Goal: Task Accomplishment & Management: Manage account settings

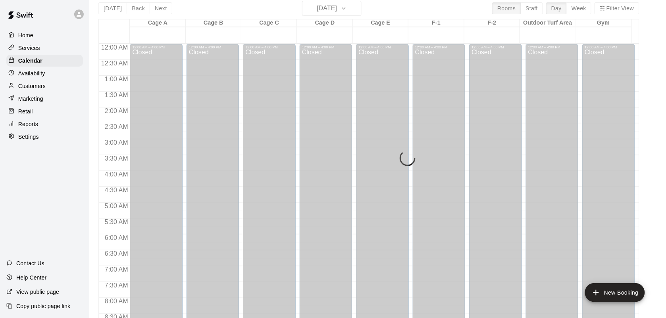
scroll to position [487, 0]
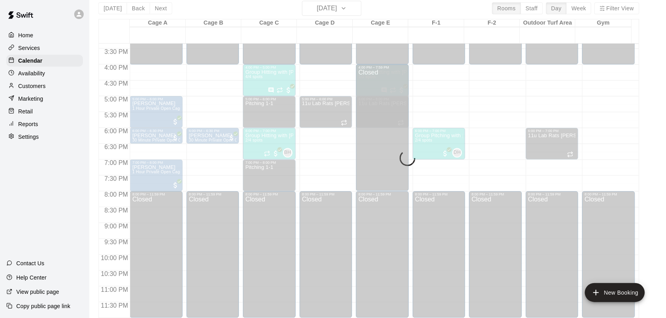
click at [32, 52] on p "Services" at bounding box center [29, 48] width 22 height 8
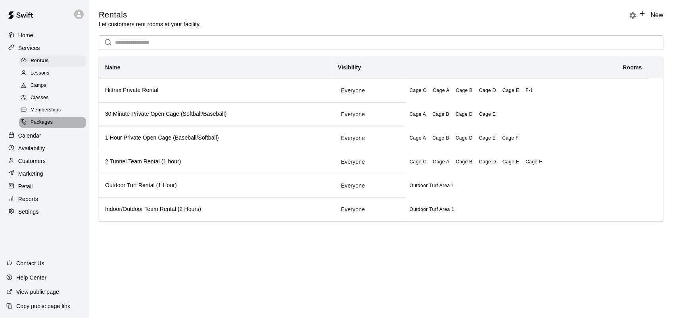
click at [46, 125] on span "Packages" at bounding box center [42, 123] width 22 height 8
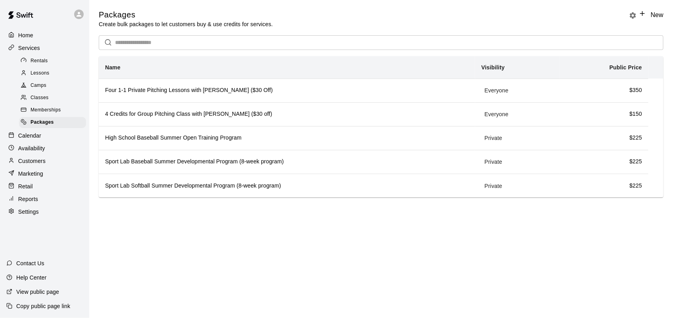
click at [42, 102] on span "Classes" at bounding box center [40, 98] width 18 height 8
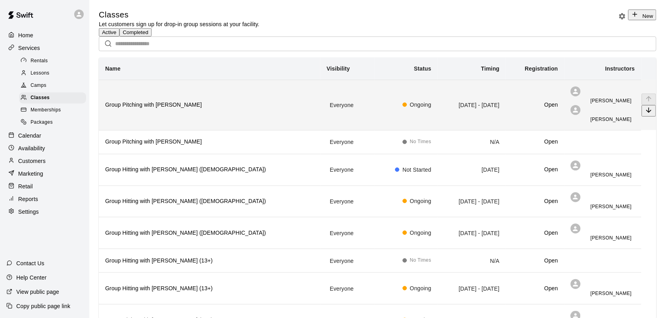
click at [159, 110] on h6 "Group Pitching with [PERSON_NAME]" at bounding box center [209, 105] width 209 height 9
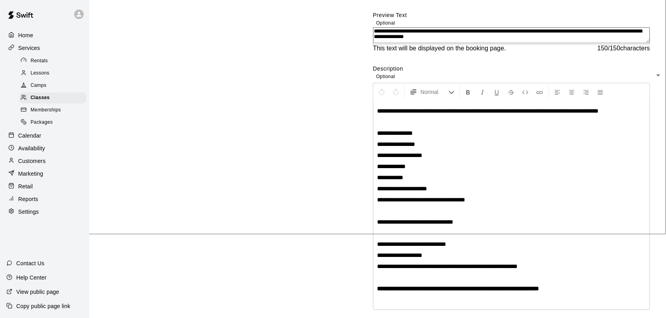
scroll to position [79, 0]
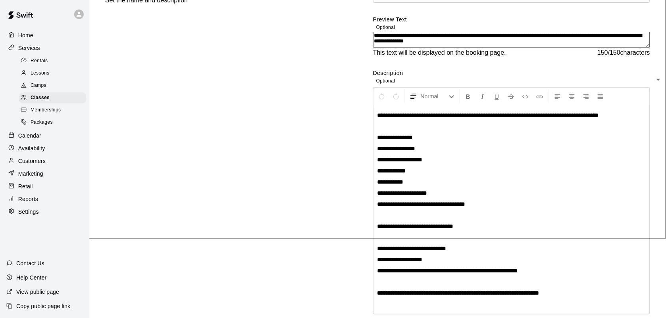
click at [389, 48] on textarea "**********" at bounding box center [511, 40] width 277 height 16
click at [373, 48] on textarea "**********" at bounding box center [511, 40] width 277 height 16
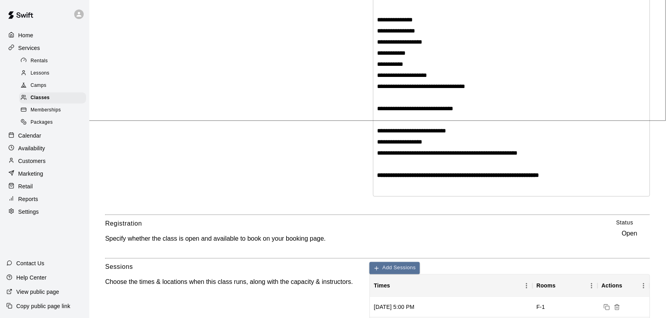
scroll to position [198, 0]
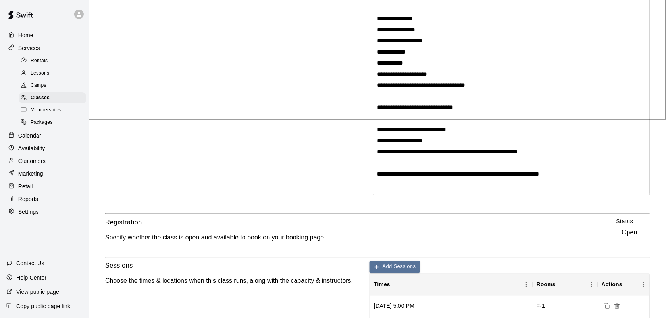
type textarea "**********"
click at [377, 177] on strong "**********" at bounding box center [458, 174] width 162 height 6
click at [377, 177] on strong "**********" at bounding box center [464, 174] width 174 height 6
click at [377, 177] on strong "**********" at bounding box center [465, 174] width 176 height 6
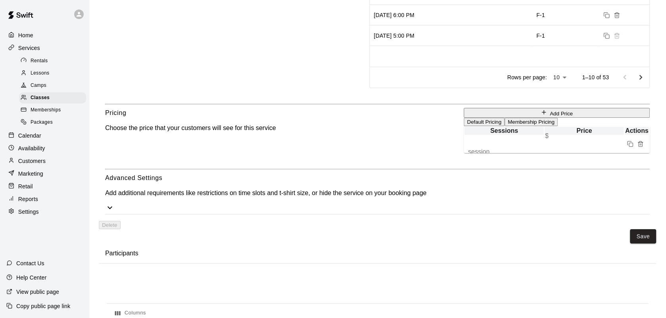
scroll to position [648, 0]
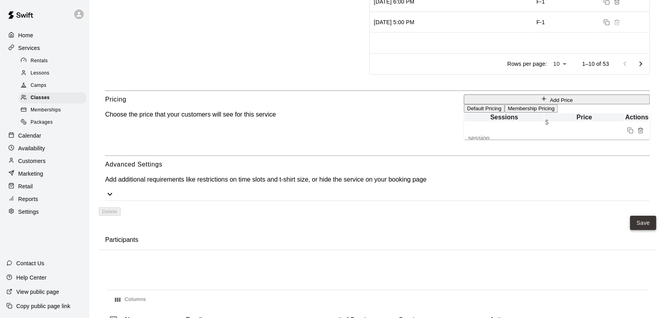
click at [630, 216] on button "Save" at bounding box center [643, 223] width 26 height 15
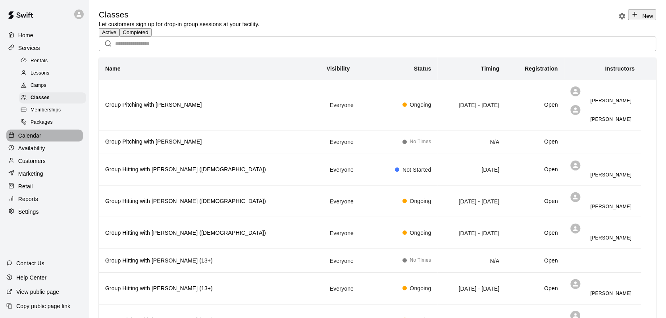
click at [26, 138] on p "Calendar" at bounding box center [29, 136] width 23 height 8
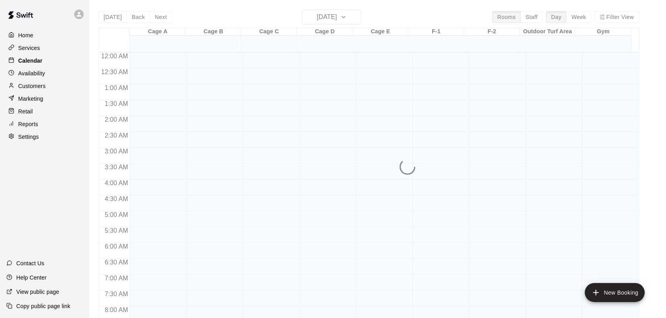
scroll to position [348, 0]
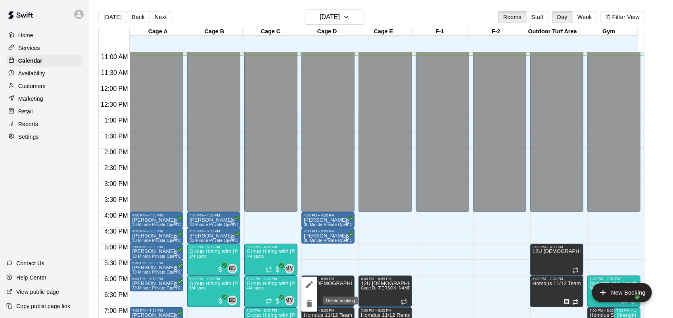
click at [307, 302] on icon "delete" at bounding box center [310, 304] width 10 height 10
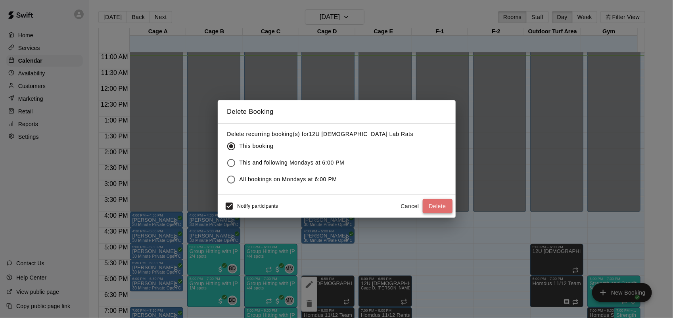
click at [433, 208] on button "Delete" at bounding box center [438, 206] width 30 height 15
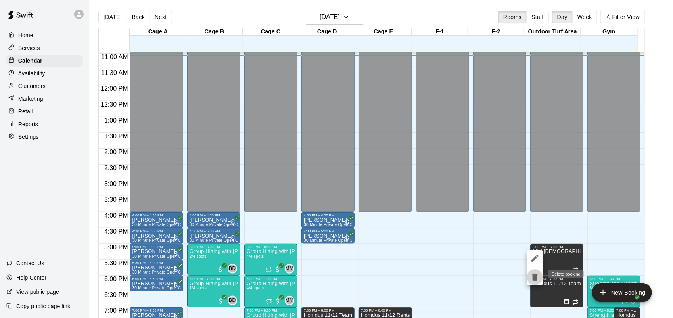
click at [536, 275] on icon "delete" at bounding box center [536, 277] width 6 height 7
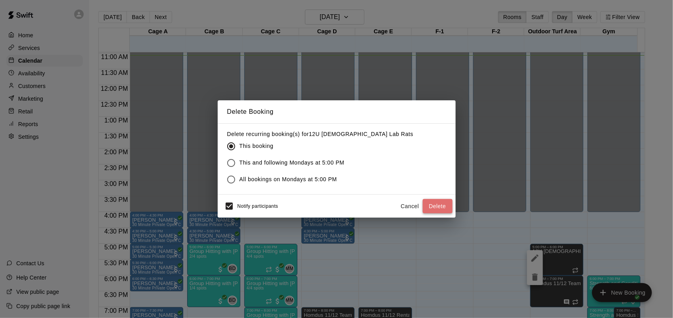
click at [437, 205] on button "Delete" at bounding box center [438, 206] width 30 height 15
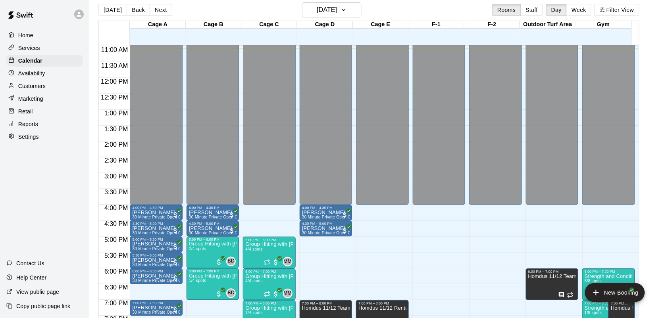
scroll to position [13, 0]
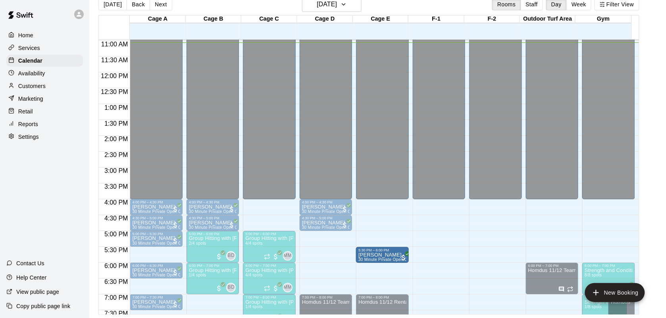
drag, startPoint x: 149, startPoint y: 255, endPoint x: 384, endPoint y: 257, distance: 234.9
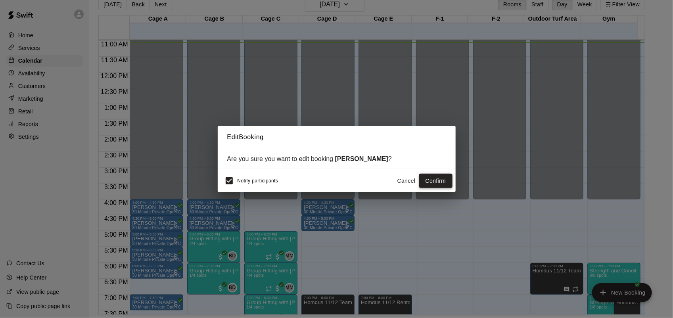
click at [429, 180] on button "Confirm" at bounding box center [435, 181] width 33 height 15
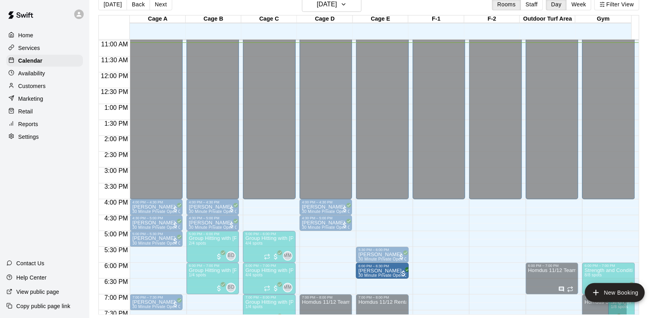
drag, startPoint x: 146, startPoint y: 273, endPoint x: 379, endPoint y: 275, distance: 233.7
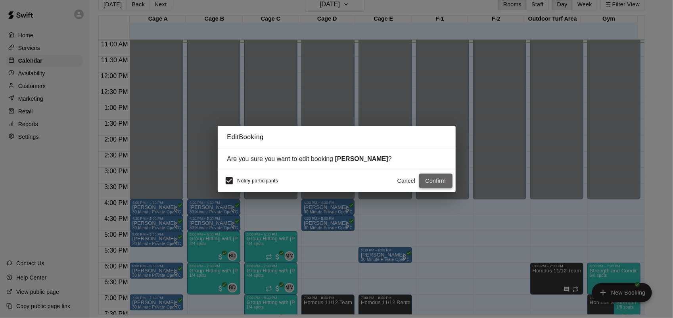
click at [438, 179] on button "Confirm" at bounding box center [435, 181] width 33 height 15
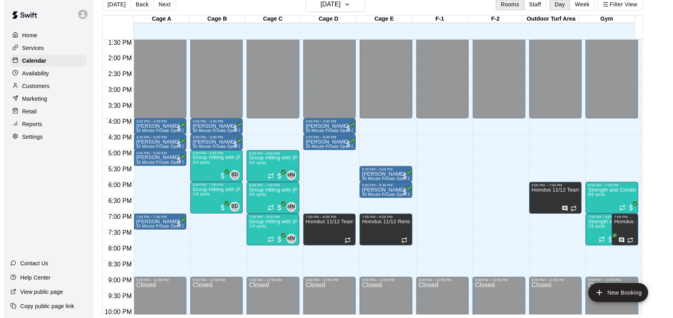
scroll to position [432, 0]
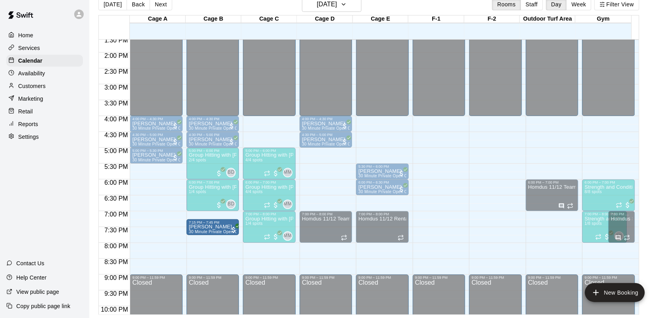
drag, startPoint x: 148, startPoint y: 220, endPoint x: 211, endPoint y: 236, distance: 65.1
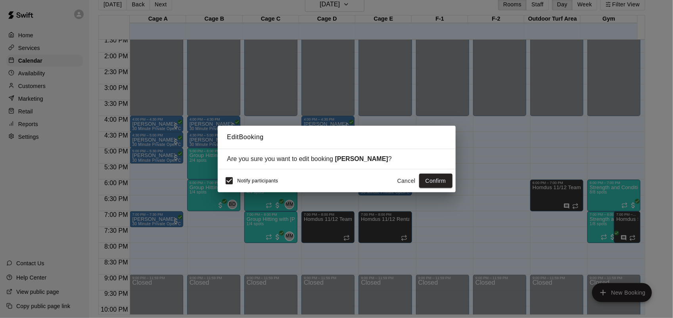
click at [404, 177] on button "Cancel" at bounding box center [406, 181] width 25 height 15
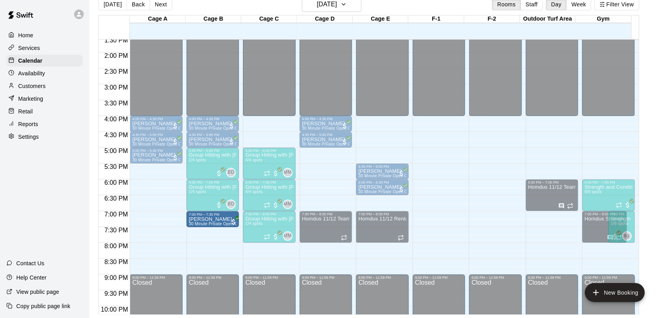
drag, startPoint x: 138, startPoint y: 219, endPoint x: 201, endPoint y: 223, distance: 62.8
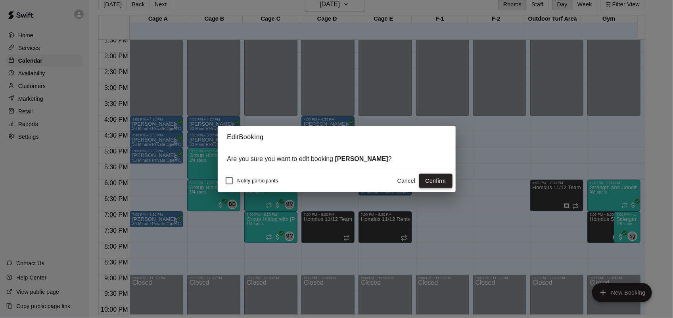
click at [440, 178] on button "Confirm" at bounding box center [435, 181] width 33 height 15
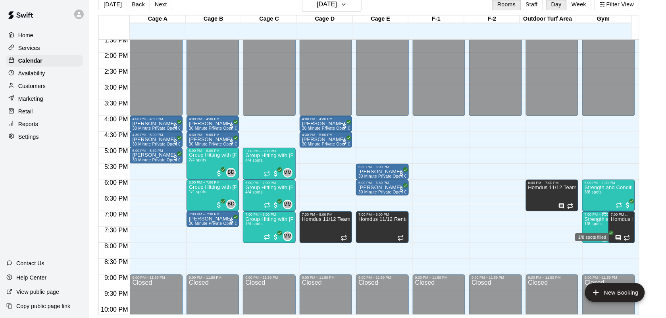
click at [587, 226] on span "1/8 spots" at bounding box center [593, 224] width 17 height 4
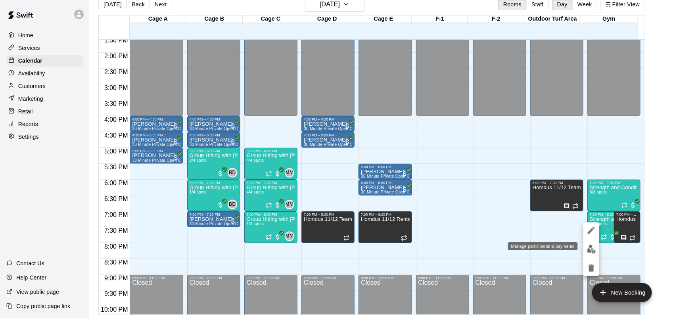
click at [592, 250] on img "edit" at bounding box center [591, 249] width 9 height 9
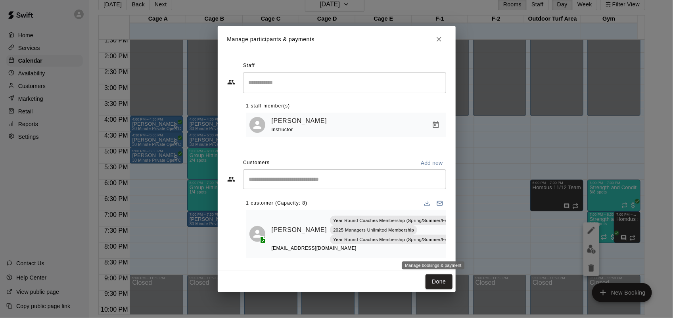
click at [458, 248] on icon "Manage bookings & payment" at bounding box center [462, 248] width 8 height 8
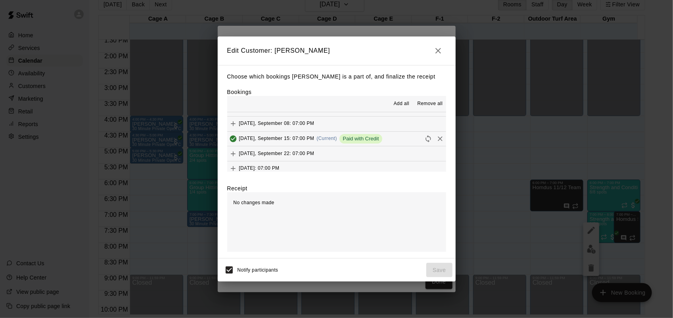
scroll to position [73, 0]
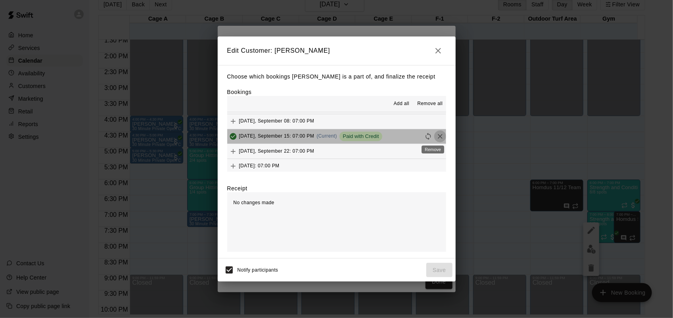
click at [437, 138] on icon "Remove" at bounding box center [441, 137] width 8 height 8
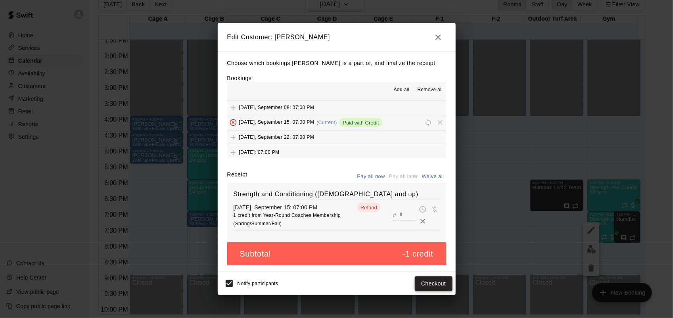
click at [430, 285] on button "Checkout" at bounding box center [433, 284] width 37 height 15
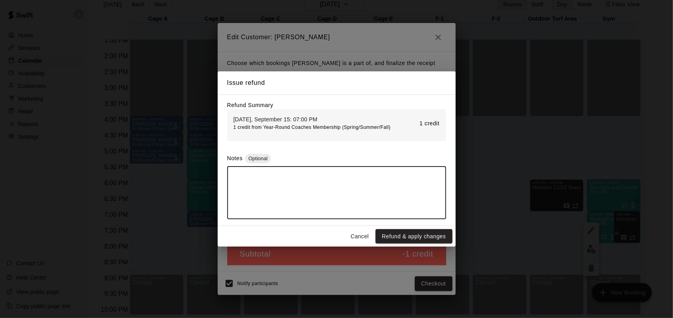
click at [308, 187] on textarea at bounding box center [337, 193] width 208 height 40
type textarea "**********"
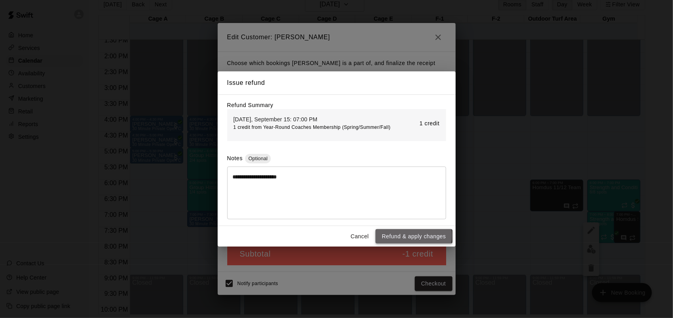
click at [406, 237] on button "Refund & apply changes" at bounding box center [414, 236] width 77 height 15
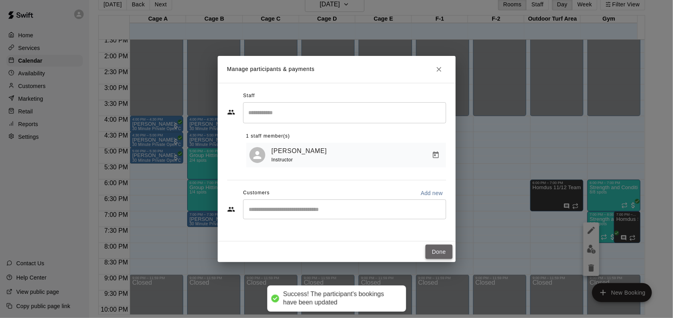
click at [442, 251] on button "Done" at bounding box center [439, 252] width 27 height 15
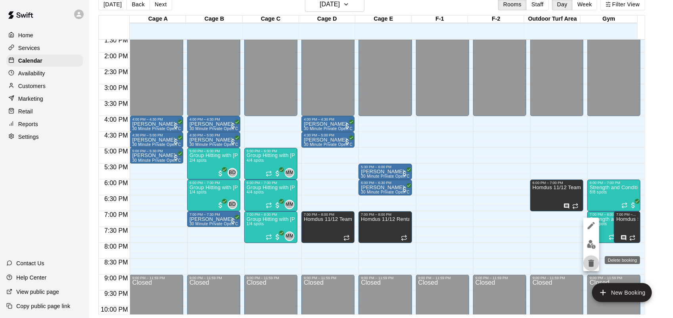
click at [590, 264] on icon "delete" at bounding box center [592, 263] width 6 height 7
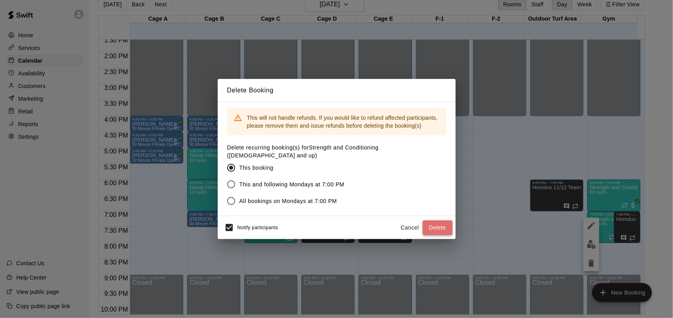
click at [428, 224] on button "Delete" at bounding box center [438, 228] width 30 height 15
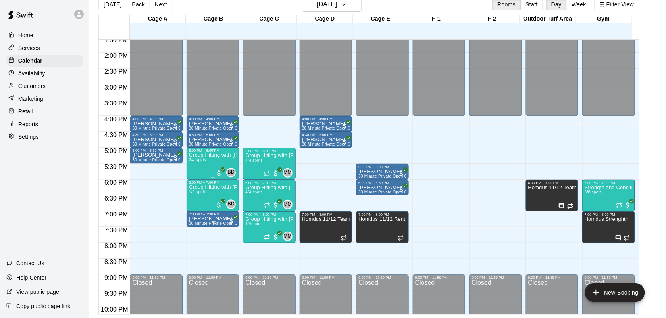
click at [198, 164] on div "Group Hitting with [PERSON_NAME] ([DEMOGRAPHIC_DATA]) 2/4 spots" at bounding box center [213, 312] width 48 height 318
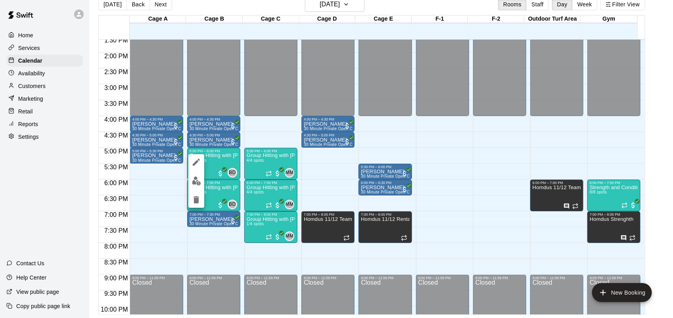
click at [193, 185] on img "edit" at bounding box center [196, 181] width 9 height 9
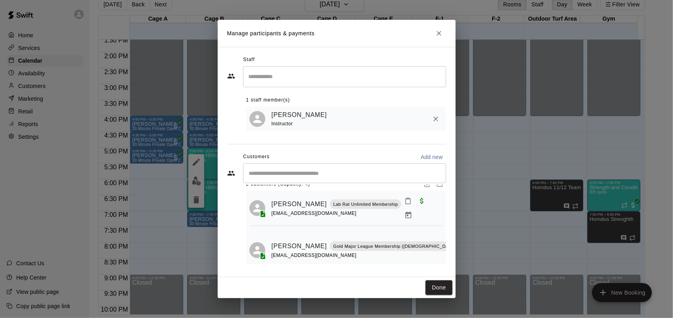
scroll to position [9, 0]
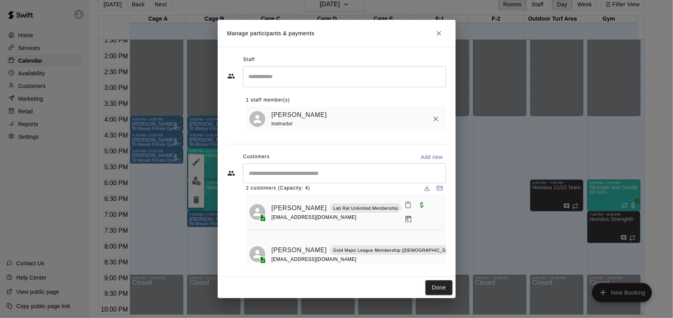
click at [441, 36] on icon "Close" at bounding box center [439, 33] width 8 height 8
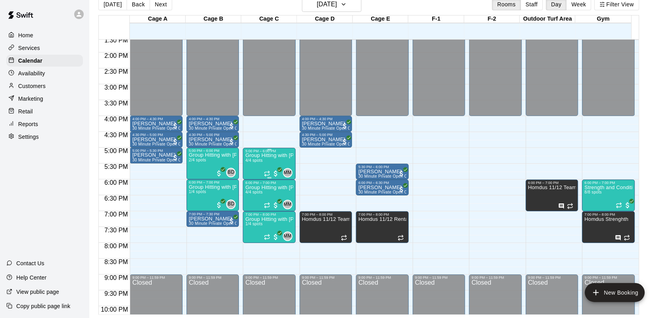
click at [249, 166] on div "Group Hitting with [PERSON_NAME] ([DEMOGRAPHIC_DATA]) 4/4 spots" at bounding box center [269, 312] width 48 height 318
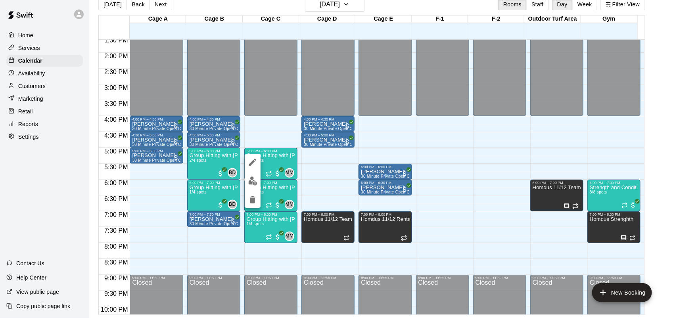
click at [217, 233] on div at bounding box center [336, 159] width 673 height 318
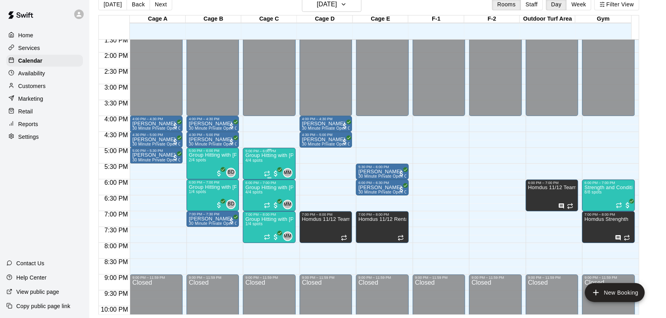
click at [252, 167] on div "Group Hitting with [PERSON_NAME] ([DEMOGRAPHIC_DATA]) 4/4 spots" at bounding box center [269, 312] width 48 height 318
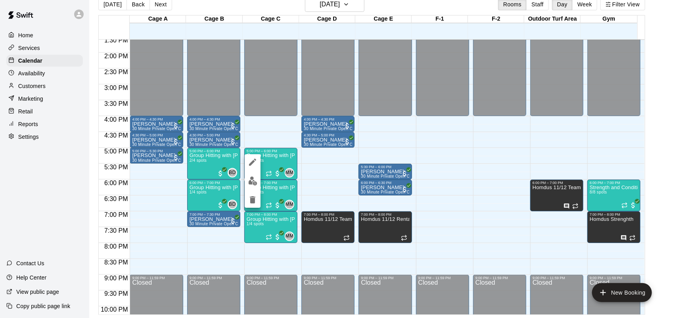
click at [245, 181] on button "edit" at bounding box center [253, 180] width 16 height 15
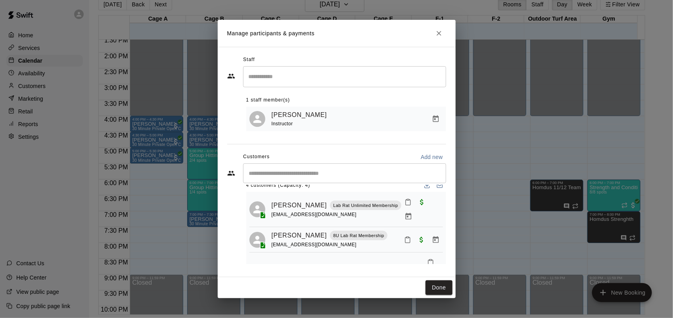
scroll to position [10, 0]
click at [443, 26] on h2 "Manage participants & payments" at bounding box center [337, 33] width 238 height 27
click at [438, 36] on icon "Close" at bounding box center [439, 33] width 8 height 8
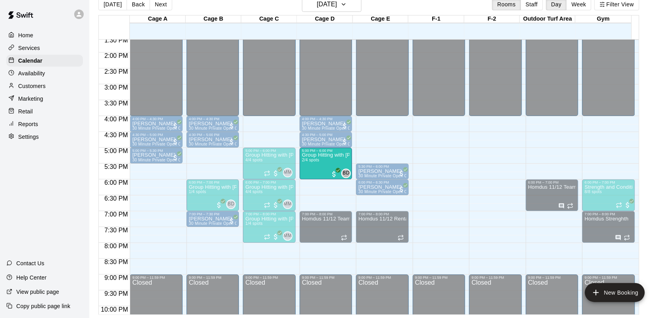
drag, startPoint x: 205, startPoint y: 167, endPoint x: 327, endPoint y: 170, distance: 122.2
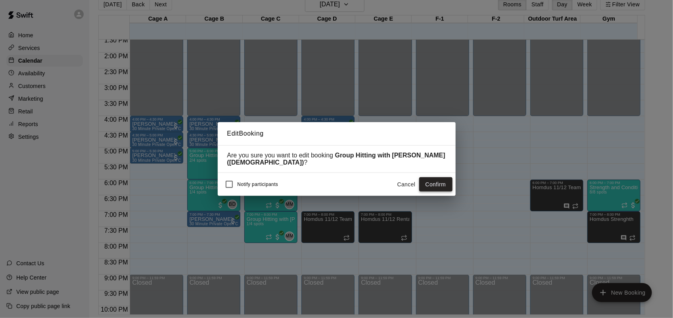
click at [440, 186] on button "Confirm" at bounding box center [435, 184] width 33 height 15
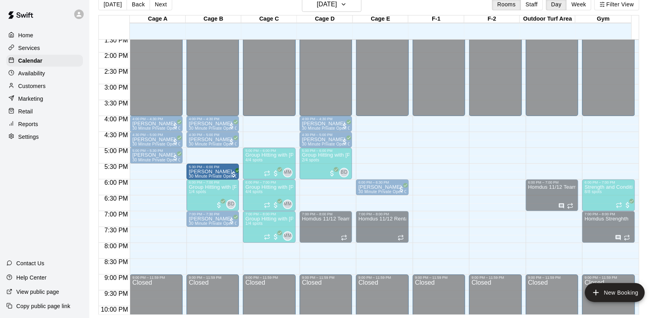
drag, startPoint x: 385, startPoint y: 171, endPoint x: 204, endPoint y: 177, distance: 181.5
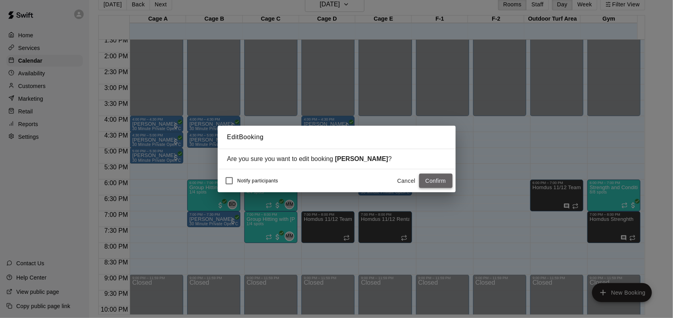
click at [442, 179] on button "Confirm" at bounding box center [435, 181] width 33 height 15
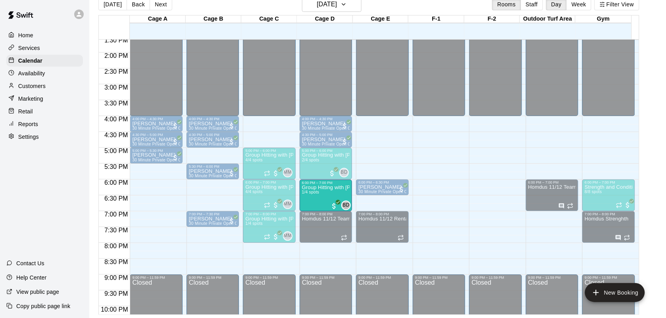
drag, startPoint x: 202, startPoint y: 198, endPoint x: 307, endPoint y: 203, distance: 105.3
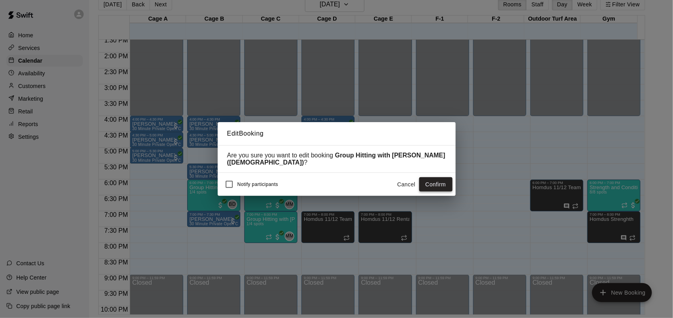
click at [441, 185] on button "Confirm" at bounding box center [435, 184] width 33 height 15
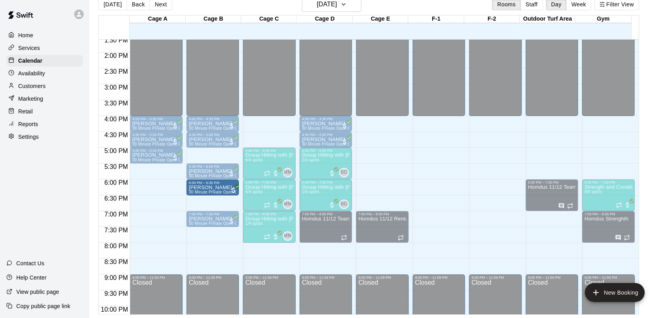
drag, startPoint x: 381, startPoint y: 185, endPoint x: 221, endPoint y: 191, distance: 160.8
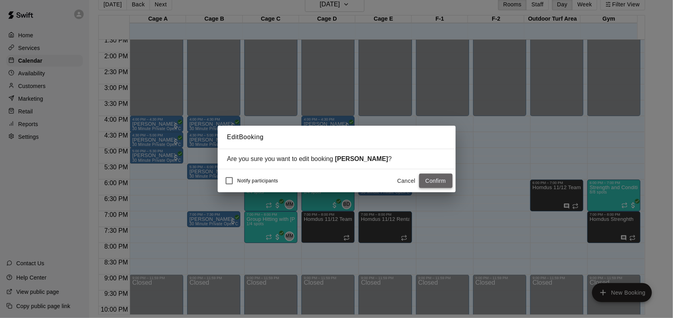
click at [430, 178] on button "Confirm" at bounding box center [435, 181] width 33 height 15
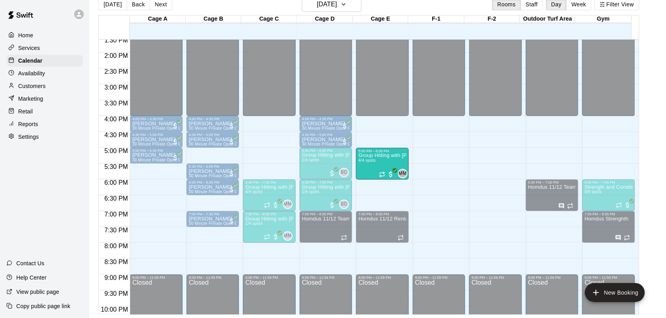
drag, startPoint x: 262, startPoint y: 167, endPoint x: 376, endPoint y: 173, distance: 113.7
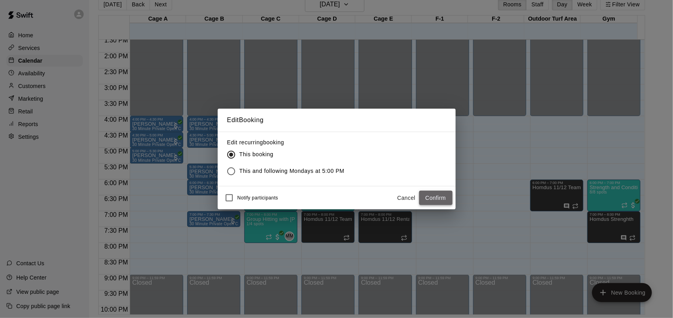
click at [439, 196] on button "Confirm" at bounding box center [435, 198] width 33 height 15
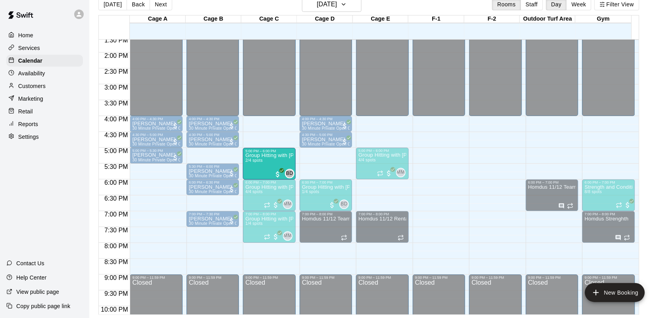
drag, startPoint x: 312, startPoint y: 169, endPoint x: 257, endPoint y: 171, distance: 55.6
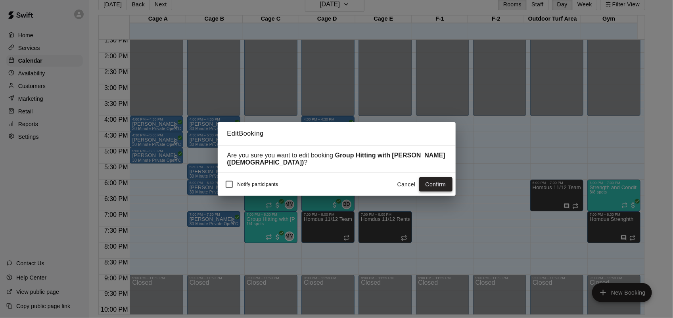
click at [425, 187] on button "Confirm" at bounding box center [435, 184] width 33 height 15
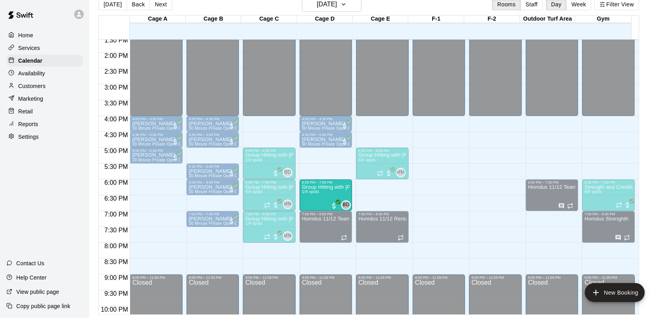
drag, startPoint x: 317, startPoint y: 202, endPoint x: 338, endPoint y: 206, distance: 21.8
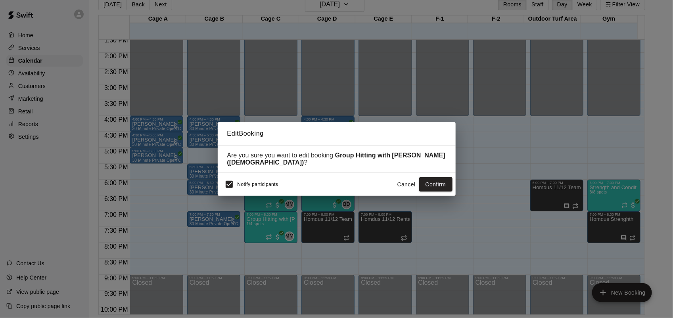
click at [404, 187] on button "Cancel" at bounding box center [406, 184] width 25 height 15
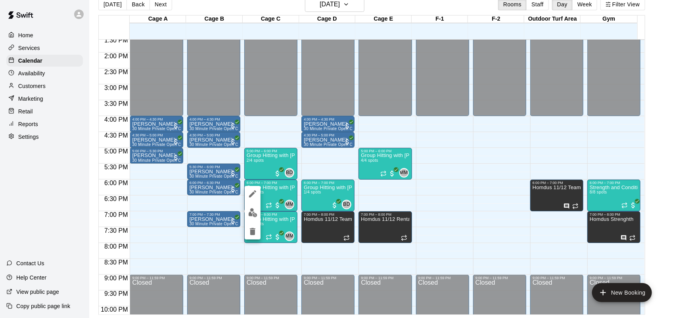
click at [249, 212] on img "edit" at bounding box center [252, 212] width 9 height 9
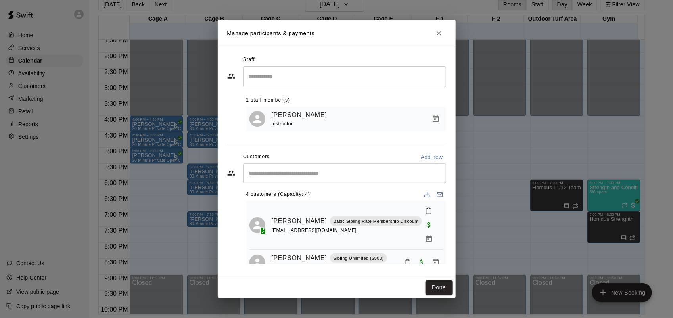
scroll to position [0, 0]
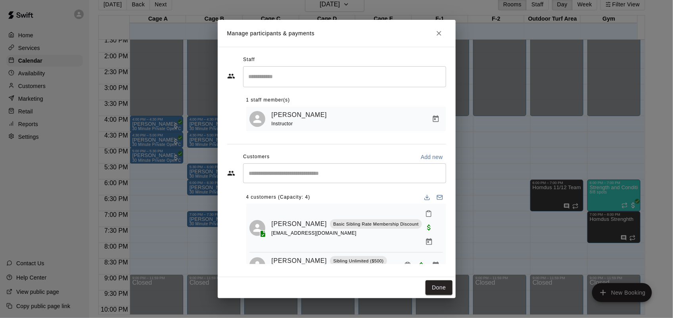
click at [440, 37] on button "Close" at bounding box center [439, 33] width 14 height 14
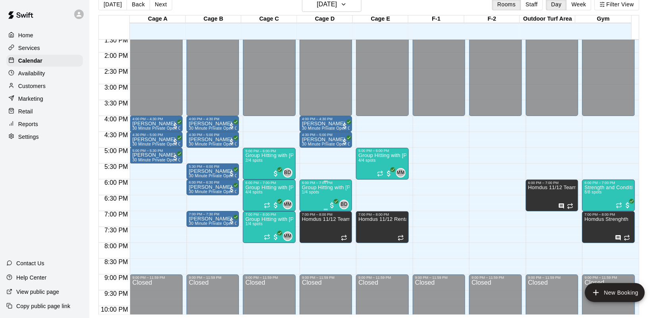
click at [313, 194] on span "1/4 spots" at bounding box center [310, 192] width 17 height 4
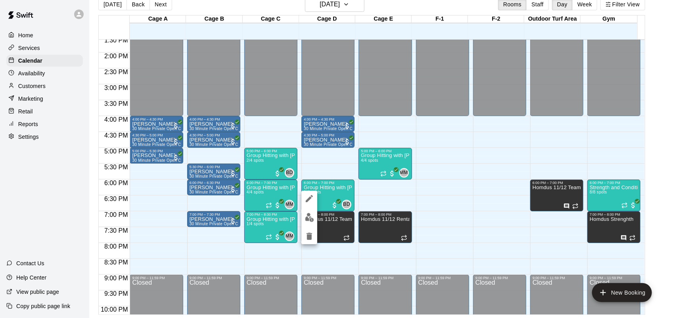
click at [310, 219] on img "edit" at bounding box center [309, 217] width 9 height 9
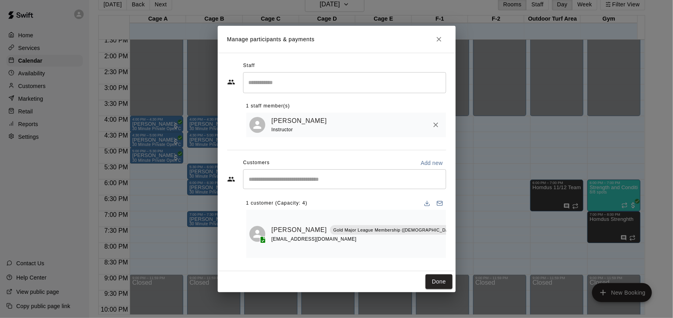
click at [438, 46] on button "Close" at bounding box center [439, 39] width 14 height 14
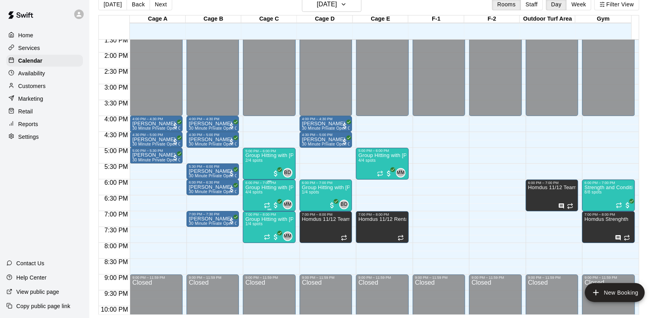
click at [260, 194] on span "4/4 spots" at bounding box center [253, 192] width 17 height 4
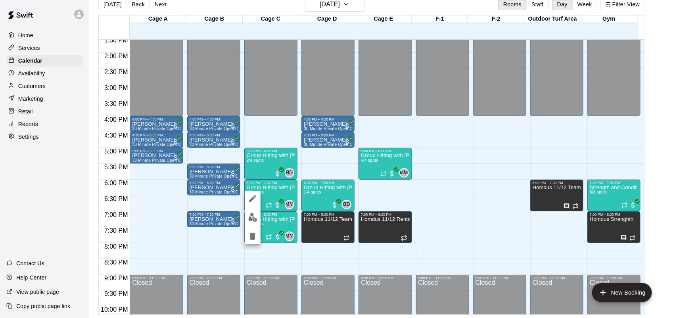
click at [250, 217] on img "edit" at bounding box center [252, 217] width 9 height 9
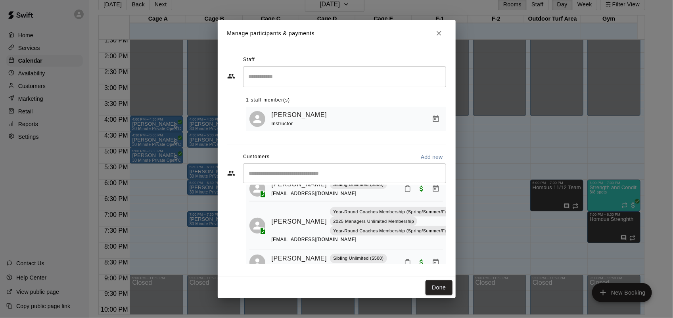
scroll to position [81, 0]
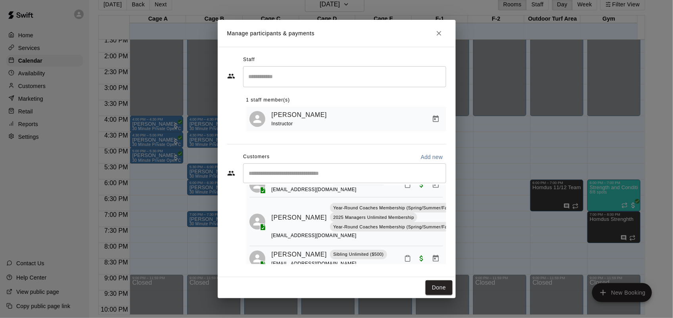
click at [443, 38] on button "Close" at bounding box center [439, 33] width 14 height 14
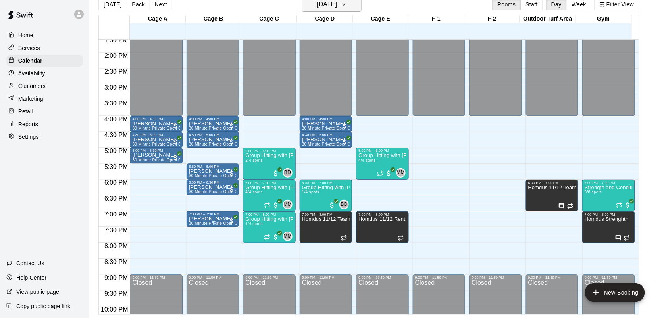
click at [347, 7] on icon "button" at bounding box center [343, 5] width 6 height 10
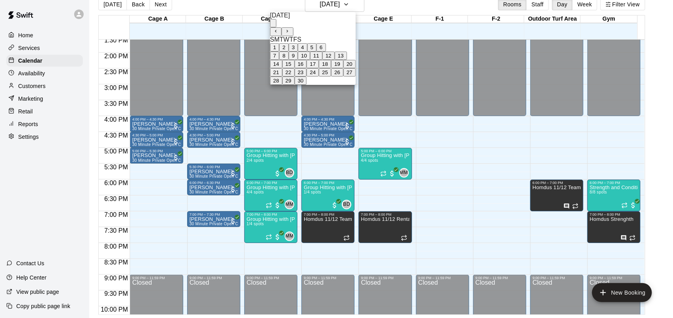
click at [290, 29] on icon "Next month" at bounding box center [287, 31] width 5 height 5
click at [279, 52] on button "1" at bounding box center [274, 47] width 9 height 8
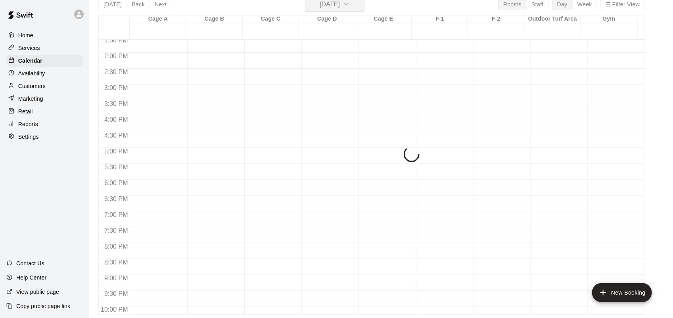
scroll to position [9, 0]
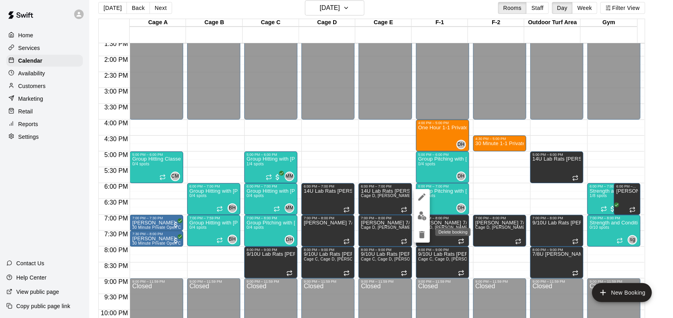
click at [424, 231] on icon "delete" at bounding box center [422, 235] width 10 height 10
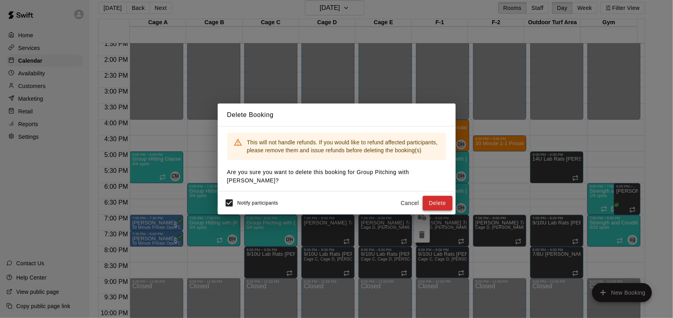
click at [439, 199] on button "Delete" at bounding box center [438, 203] width 30 height 15
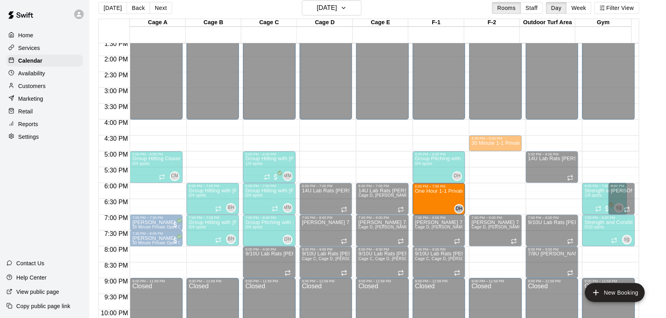
drag, startPoint x: 437, startPoint y: 134, endPoint x: 437, endPoint y: 202, distance: 67.5
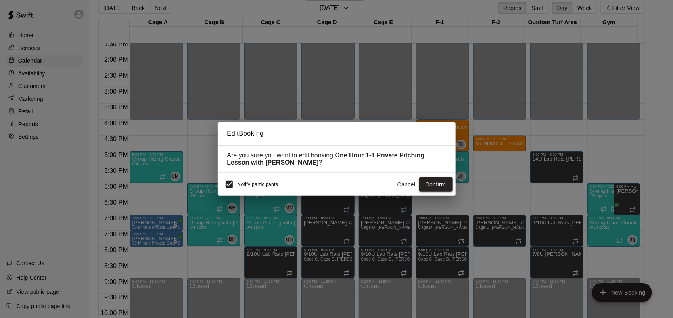
click at [437, 187] on button "Confirm" at bounding box center [435, 184] width 33 height 15
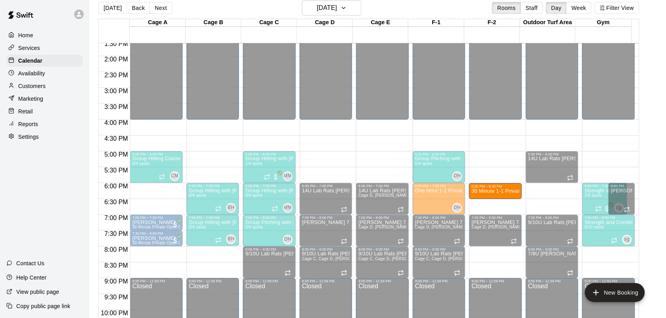
drag, startPoint x: 499, startPoint y: 141, endPoint x: 489, endPoint y: 193, distance: 53.0
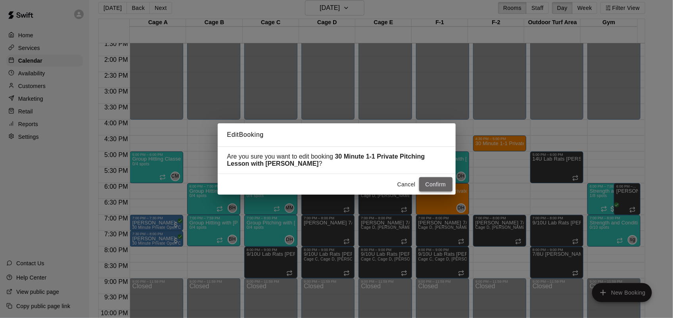
click at [441, 189] on button "Confirm" at bounding box center [435, 184] width 33 height 15
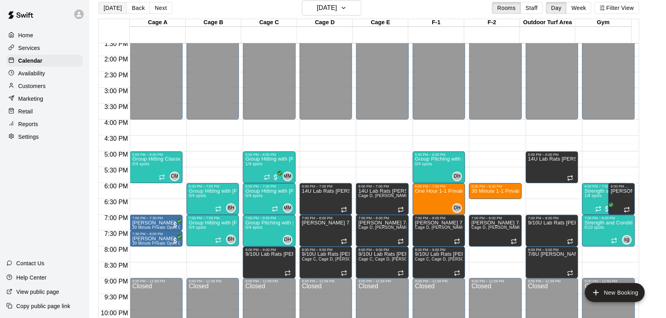
click at [110, 10] on button "[DATE]" at bounding box center [112, 8] width 29 height 12
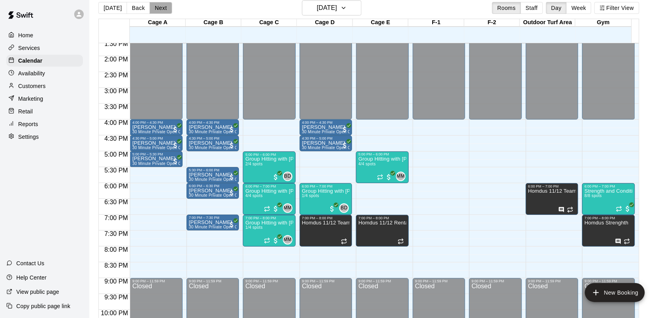
click at [156, 6] on button "Next" at bounding box center [161, 8] width 22 height 12
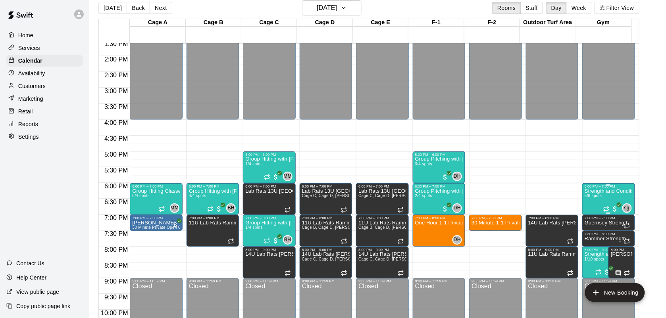
click at [614, 191] on p "Strength and Conditioning ([DEMOGRAPHIC_DATA])" at bounding box center [609, 191] width 48 height 0
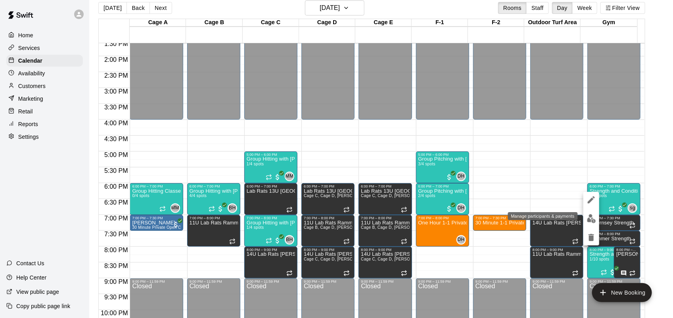
click at [590, 217] on img "edit" at bounding box center [591, 218] width 9 height 9
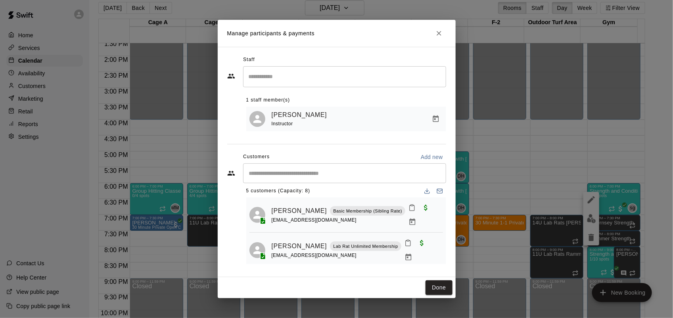
scroll to position [0, 0]
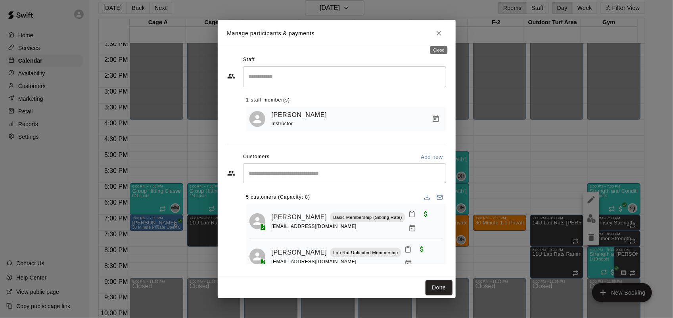
click at [440, 31] on icon "Close" at bounding box center [439, 33] width 8 height 8
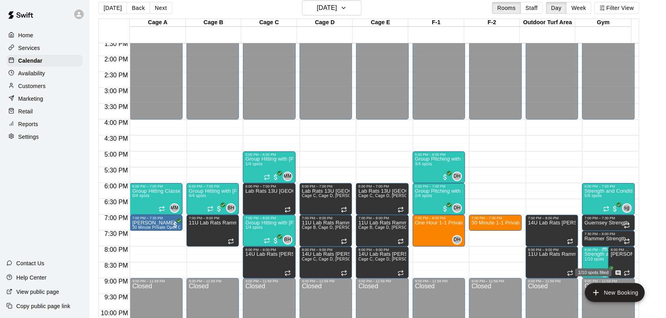
click at [588, 262] on span "1/10 spots" at bounding box center [594, 259] width 19 height 4
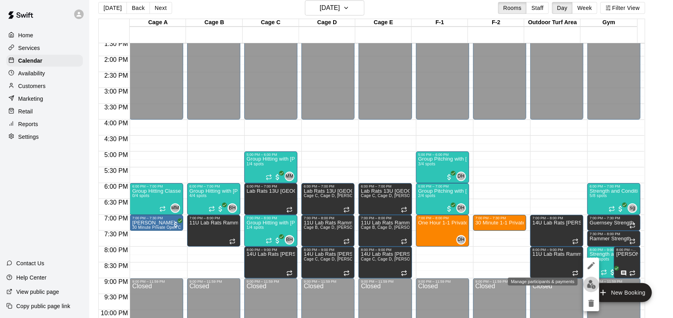
click at [592, 284] on img "edit" at bounding box center [591, 284] width 9 height 9
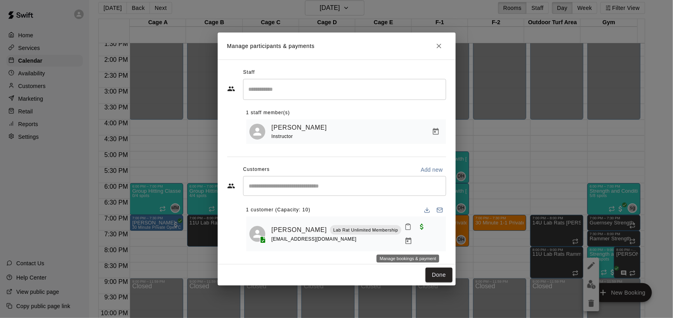
click at [406, 243] on icon "Manage bookings & payment" at bounding box center [409, 241] width 6 height 7
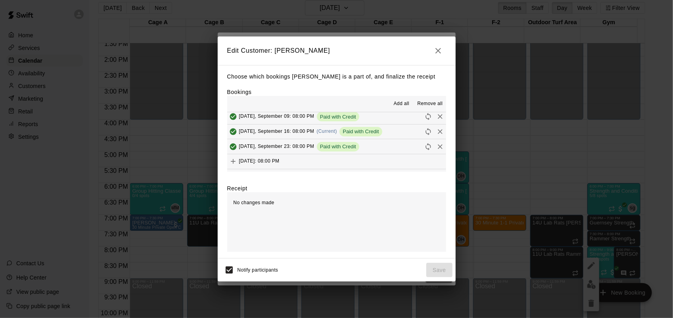
scroll to position [80, 0]
click at [437, 131] on icon "Remove" at bounding box center [441, 129] width 8 height 8
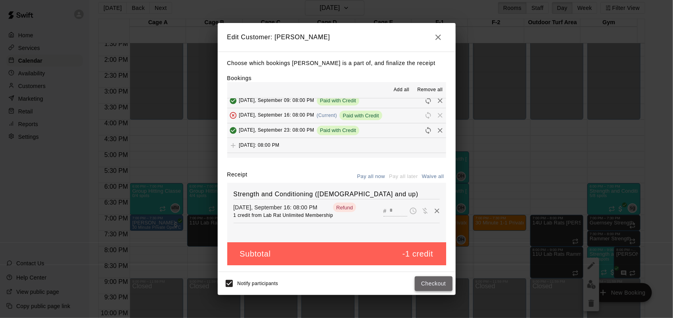
click at [429, 287] on button "Checkout" at bounding box center [433, 284] width 37 height 15
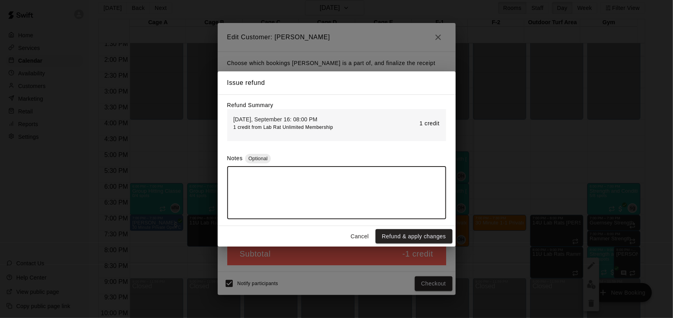
click at [316, 198] on textarea at bounding box center [337, 193] width 208 height 40
type textarea "**********"
click at [408, 235] on button "Refund & apply changes" at bounding box center [414, 236] width 77 height 15
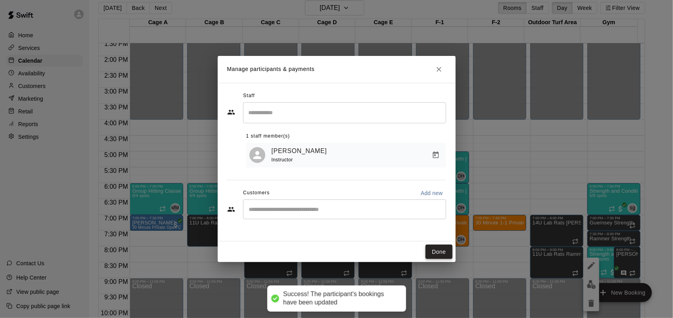
click at [437, 248] on button "Done" at bounding box center [439, 252] width 27 height 15
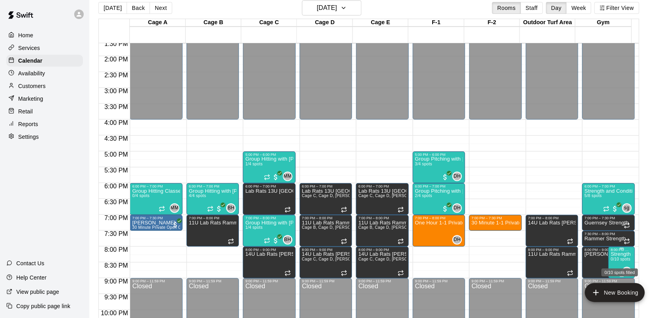
click at [626, 261] on span "0/10 spots" at bounding box center [620, 259] width 19 height 4
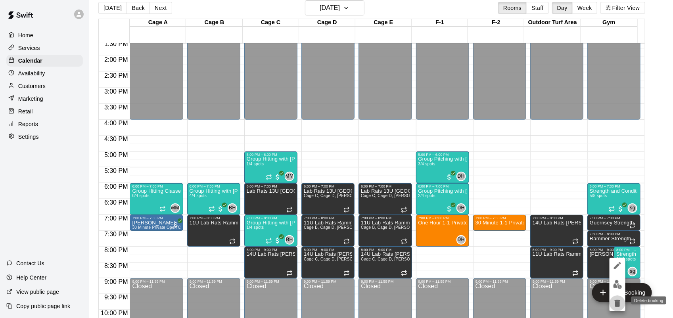
click at [618, 302] on icon "delete" at bounding box center [618, 303] width 6 height 7
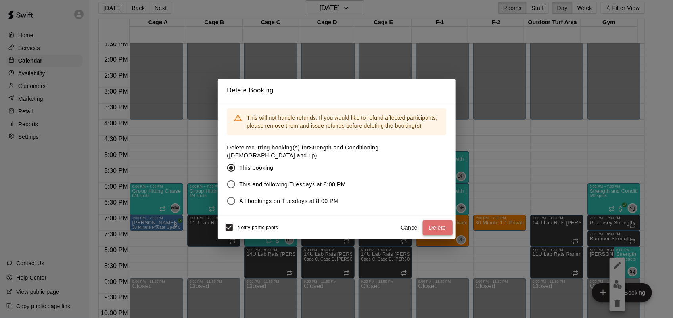
click at [432, 225] on button "Delete" at bounding box center [438, 228] width 30 height 15
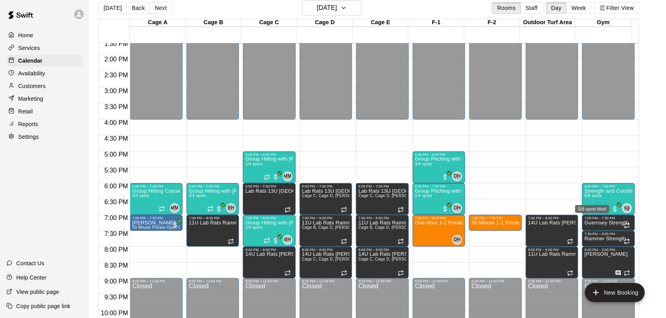
click at [589, 202] on div "5/8 spots filled" at bounding box center [593, 207] width 36 height 14
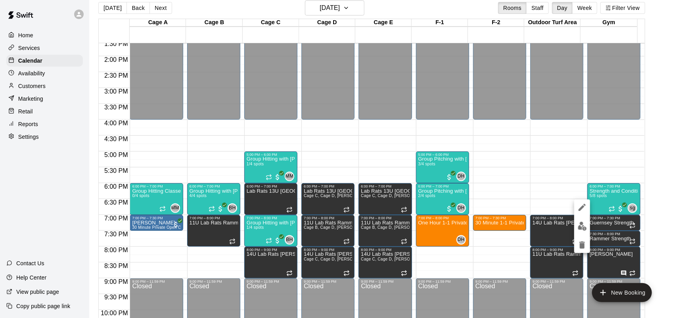
click at [596, 194] on div at bounding box center [336, 159] width 673 height 318
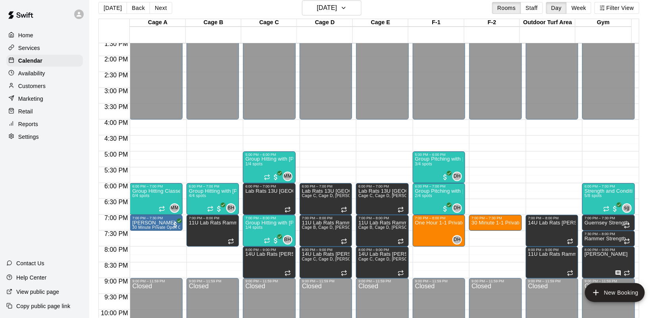
click at [596, 194] on span "5/8 spots" at bounding box center [593, 196] width 17 height 4
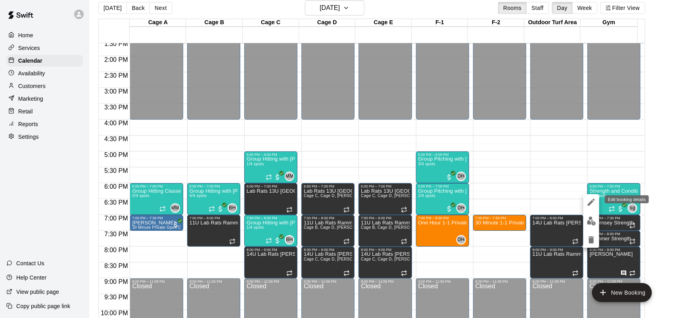
click at [593, 204] on icon "edit" at bounding box center [592, 203] width 10 height 10
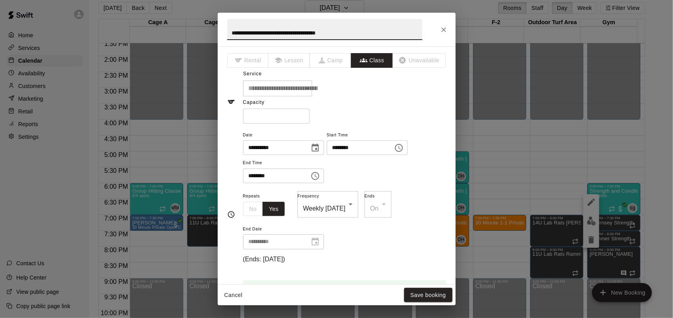
click at [310, 123] on input "*" at bounding box center [276, 116] width 67 height 15
type input "*"
click at [310, 123] on input "*" at bounding box center [276, 116] width 67 height 15
click at [415, 292] on button "Save booking" at bounding box center [428, 295] width 48 height 15
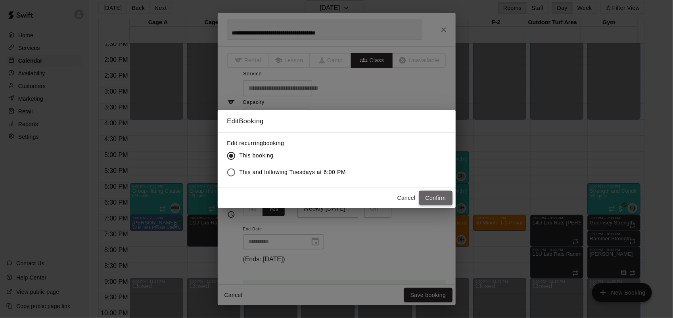
click at [434, 197] on button "Confirm" at bounding box center [435, 198] width 33 height 15
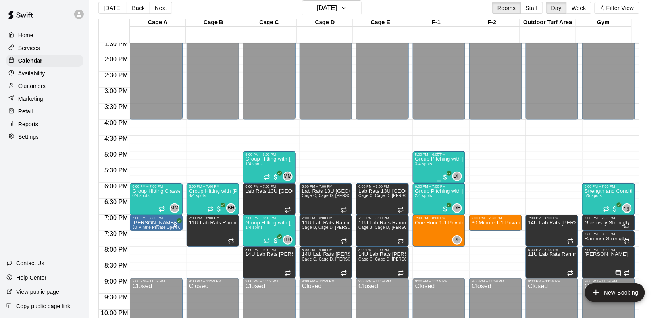
click at [423, 171] on div "Group Pitching with [PERSON_NAME] 3/4 spots" at bounding box center [439, 316] width 48 height 318
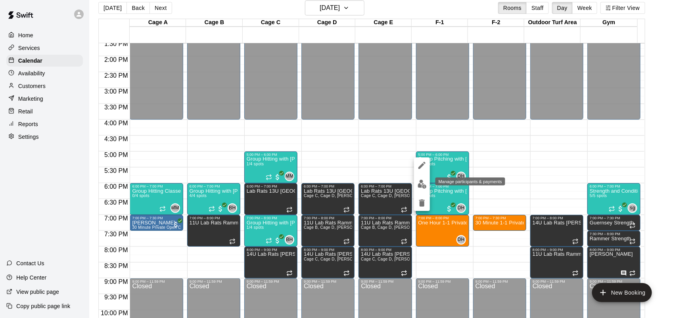
click at [420, 185] on img "edit" at bounding box center [422, 184] width 9 height 9
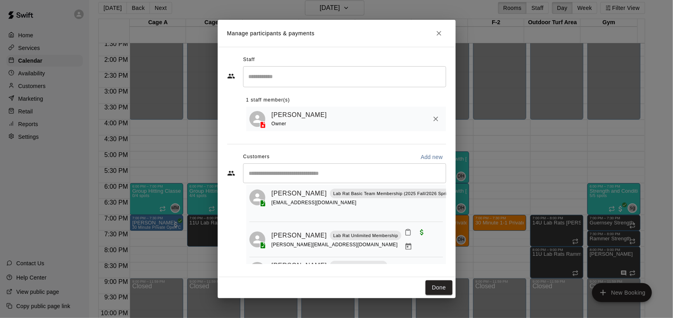
scroll to position [44, 0]
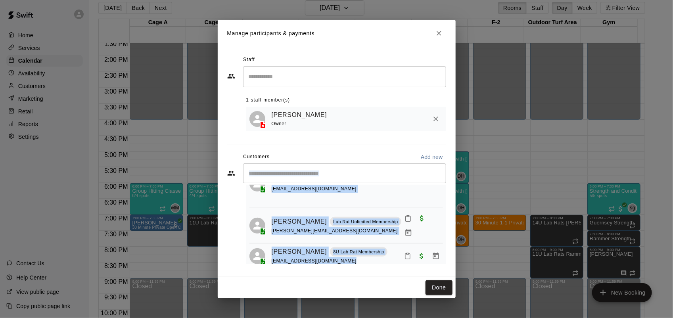
drag, startPoint x: 452, startPoint y: 219, endPoint x: 442, endPoint y: 176, distance: 44.8
click at [442, 176] on div "Staff ​ 1 staff member(s) [PERSON_NAME] Owner Customers Add new ​ 3 customers (…" at bounding box center [337, 162] width 238 height 231
click at [442, 176] on input "Start typing to search customers..." at bounding box center [345, 173] width 196 height 8
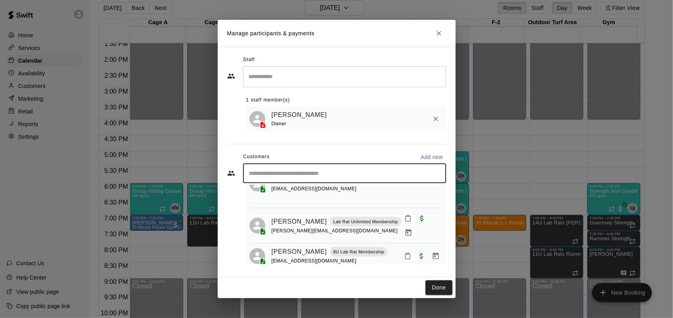
click at [442, 176] on input "Start typing to search customers..." at bounding box center [345, 173] width 196 height 8
click at [440, 290] on button "Done" at bounding box center [439, 288] width 27 height 15
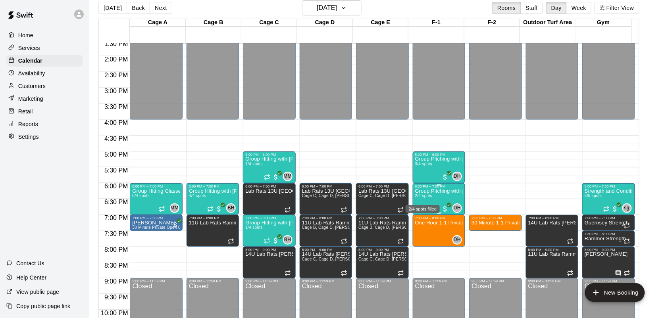
click at [423, 195] on span "2/4 spots" at bounding box center [423, 196] width 17 height 4
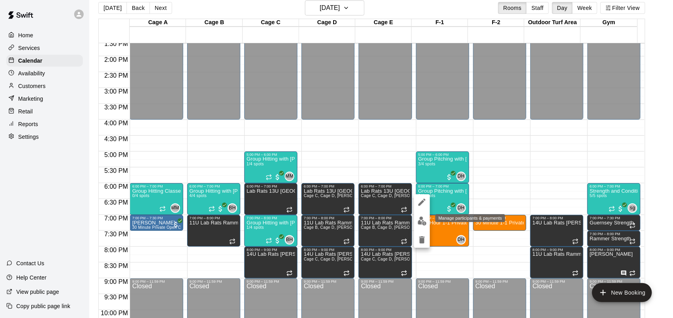
click at [422, 221] on img "edit" at bounding box center [422, 221] width 9 height 9
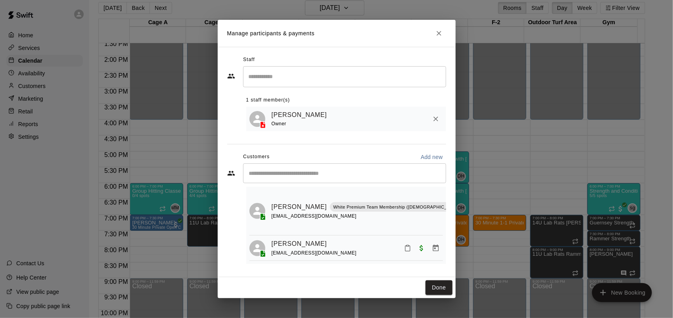
scroll to position [0, 0]
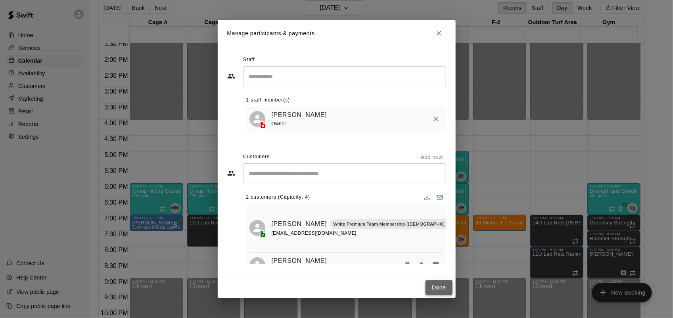
click at [442, 286] on button "Done" at bounding box center [439, 288] width 27 height 15
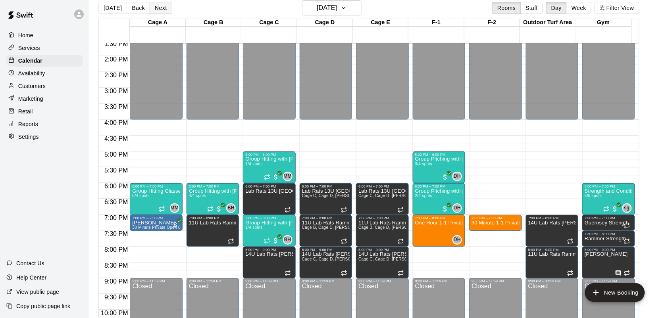
click at [158, 9] on button "Next" at bounding box center [161, 8] width 22 height 12
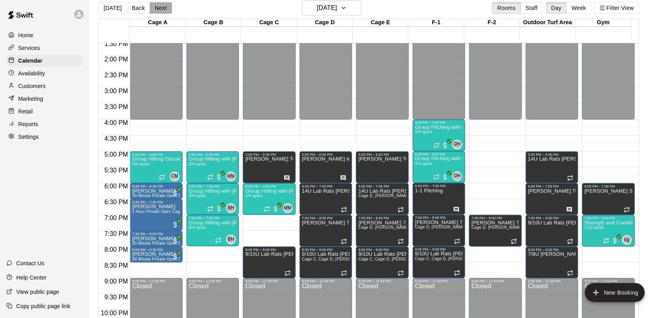
click at [158, 9] on button "Next" at bounding box center [161, 8] width 22 height 12
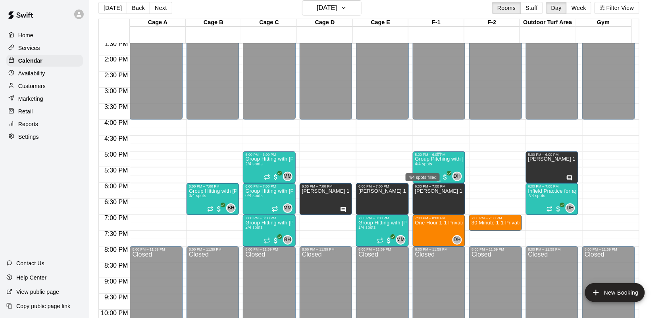
click at [419, 165] on span "4/4 spots" at bounding box center [423, 164] width 17 height 4
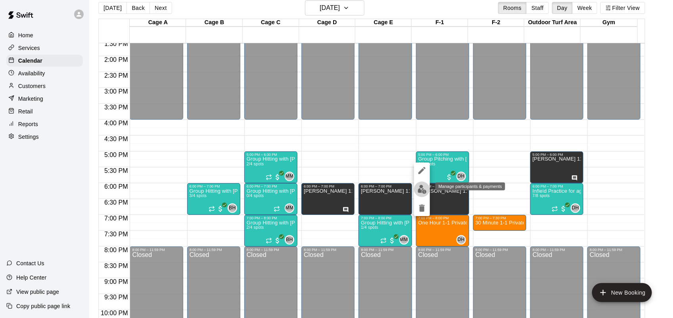
click at [421, 189] on img "edit" at bounding box center [422, 189] width 9 height 9
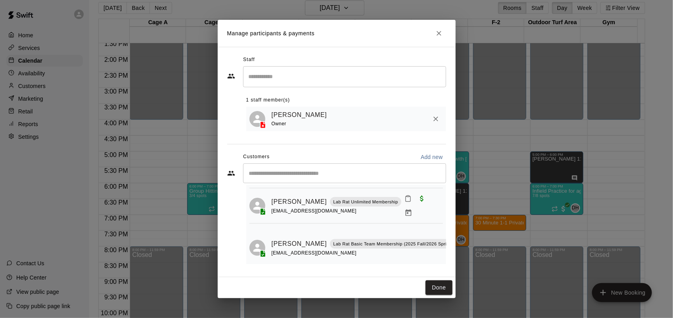
scroll to position [100, 0]
click at [439, 288] on button "Done" at bounding box center [439, 288] width 27 height 15
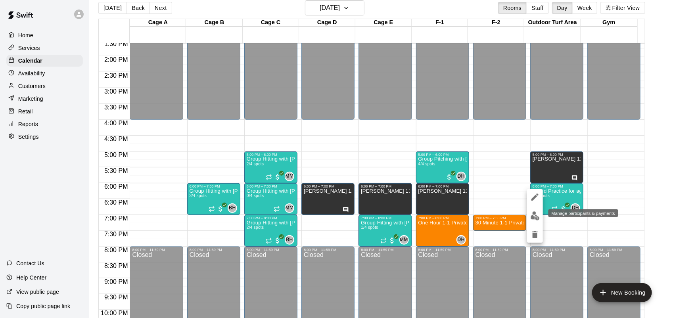
click at [530, 215] on button "edit" at bounding box center [535, 215] width 16 height 15
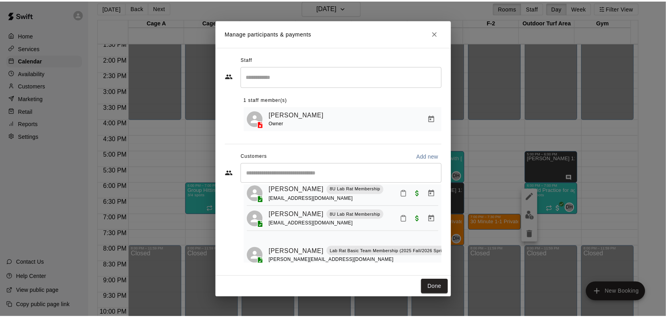
scroll to position [157, 0]
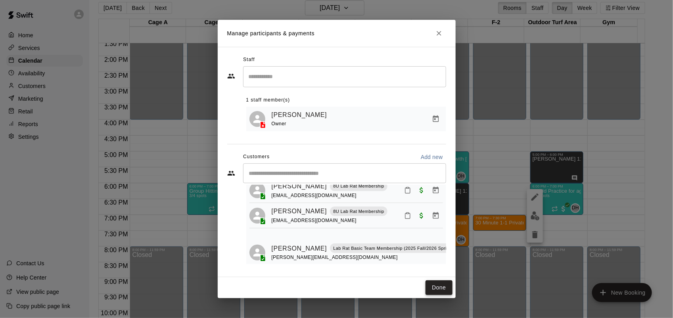
click at [439, 288] on button "Done" at bounding box center [439, 288] width 27 height 15
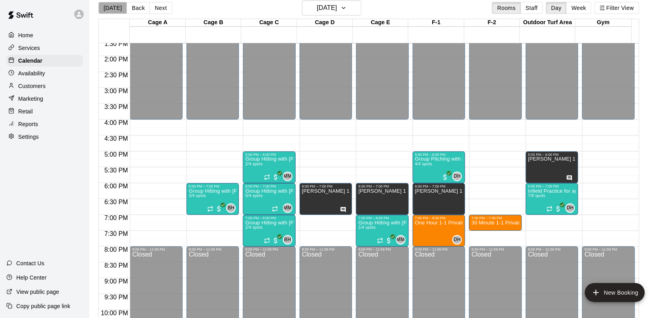
click at [112, 10] on button "[DATE]" at bounding box center [112, 8] width 29 height 12
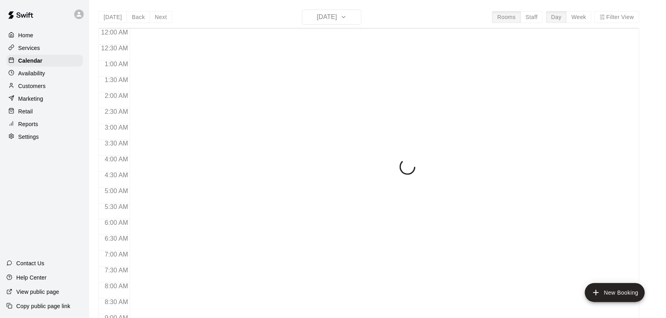
scroll to position [373, 0]
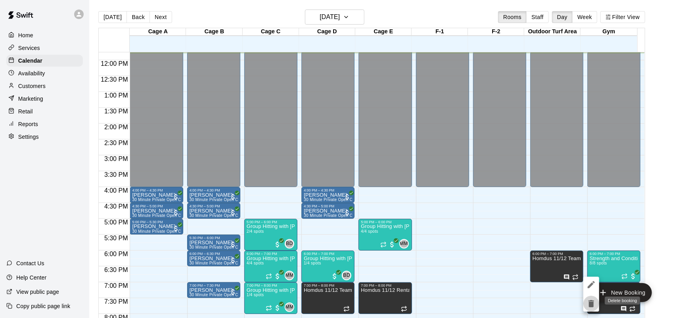
click at [592, 305] on icon "delete" at bounding box center [592, 303] width 6 height 7
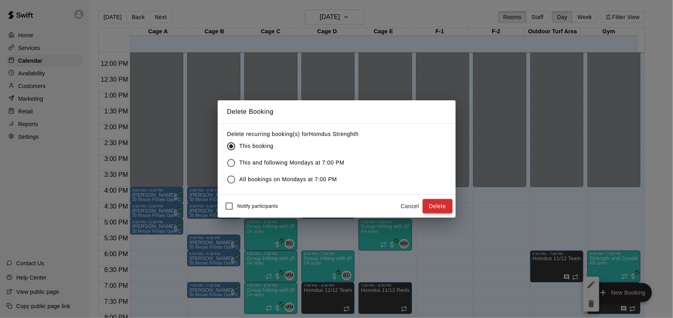
click at [442, 207] on button "Delete" at bounding box center [438, 206] width 30 height 15
